Goal: Information Seeking & Learning: Learn about a topic

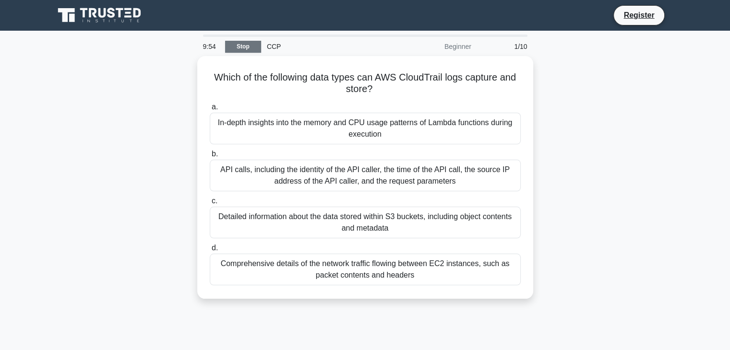
click at [242, 46] on link "Stop" at bounding box center [243, 47] width 36 height 12
